Goal: Find specific page/section: Find specific page/section

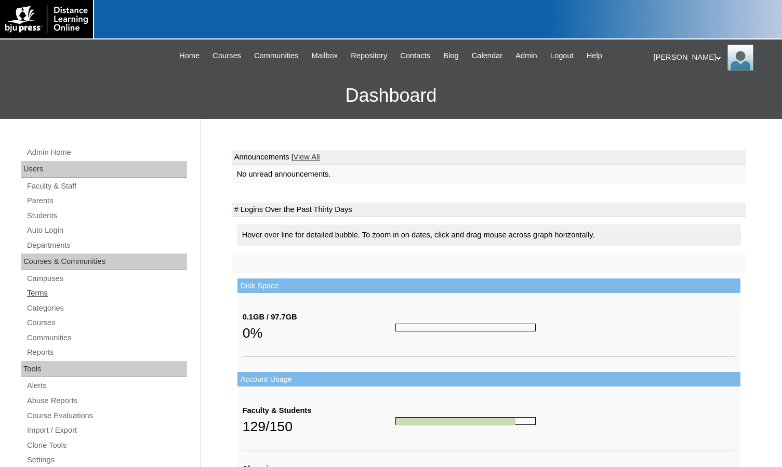
click at [60, 291] on link "Terms" at bounding box center [106, 293] width 161 height 13
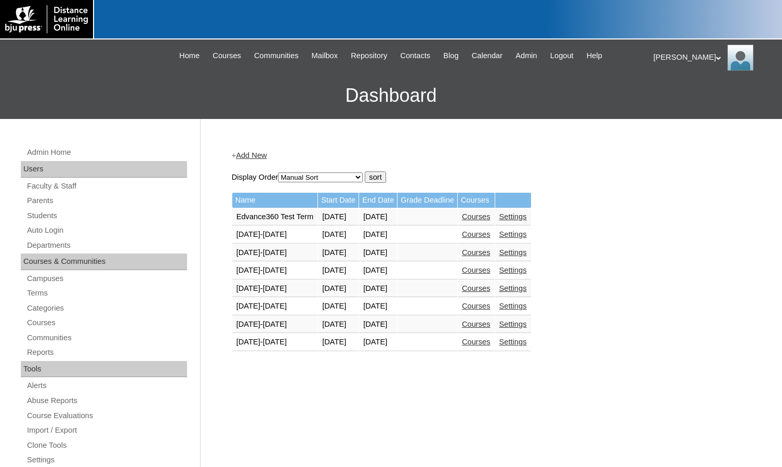
click at [490, 342] on link "Courses" at bounding box center [476, 342] width 29 height 8
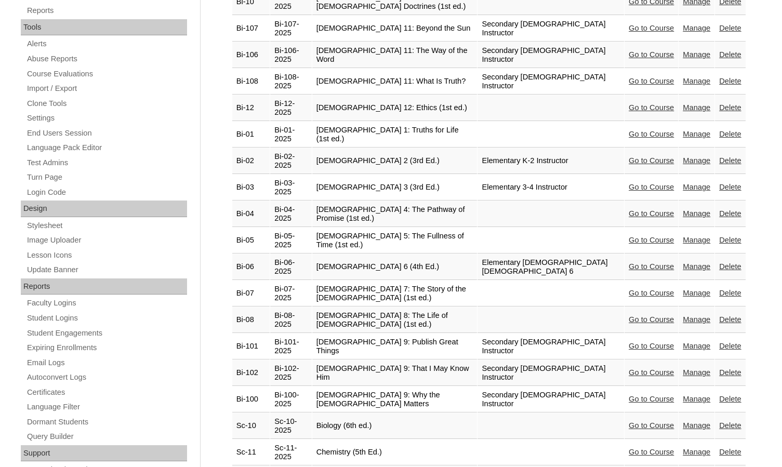
scroll to position [468, 0]
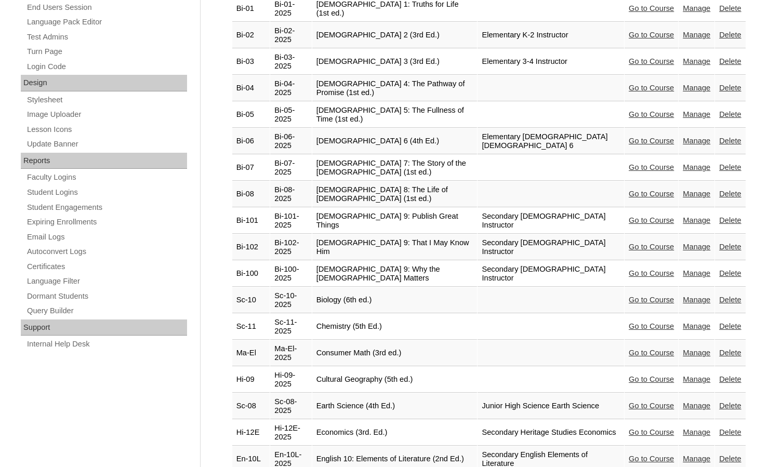
click at [635, 402] on link "Go to Course" at bounding box center [651, 406] width 45 height 8
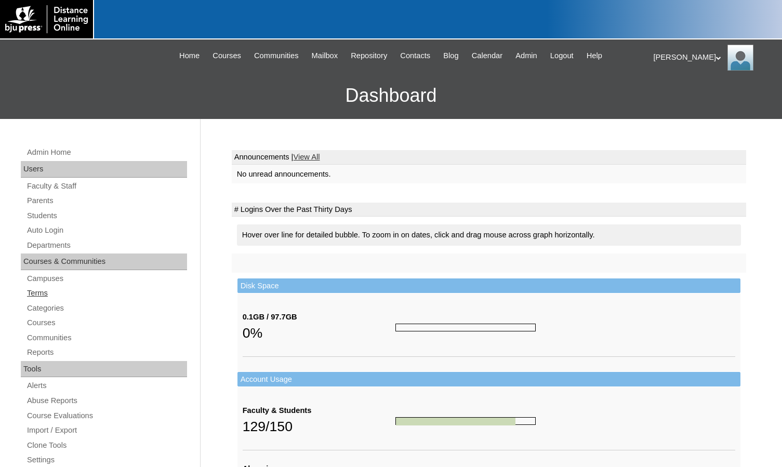
click at [54, 295] on link "Terms" at bounding box center [106, 293] width 161 height 13
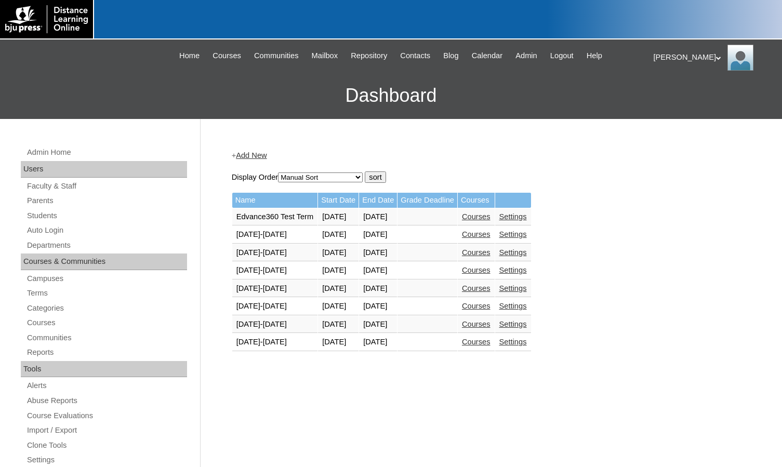
click at [490, 343] on link "Courses" at bounding box center [476, 342] width 29 height 8
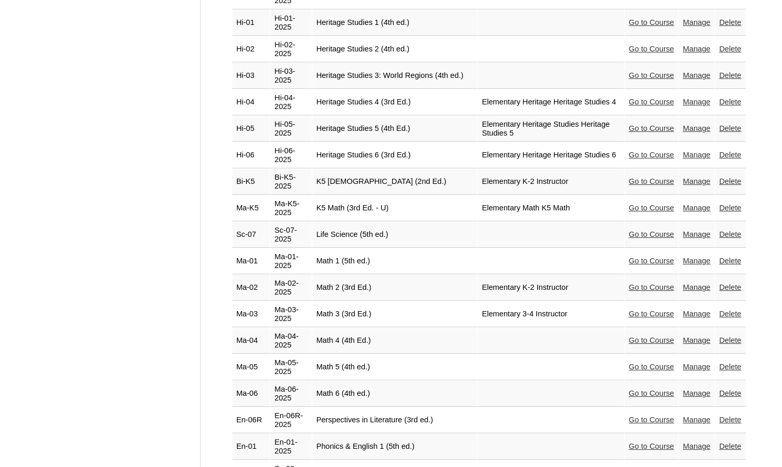
scroll to position [1559, 0]
